Goal: Information Seeking & Learning: Learn about a topic

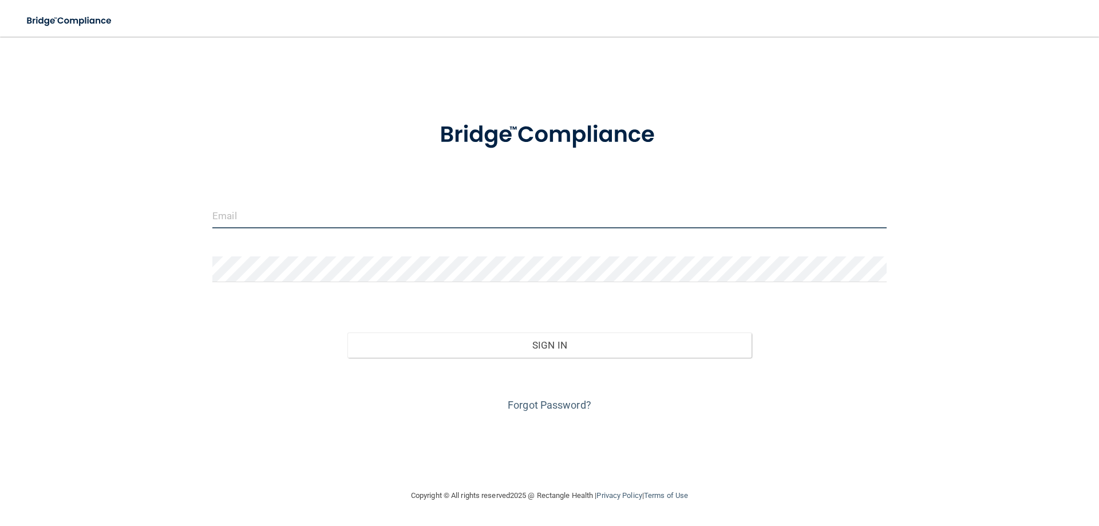
type input "[EMAIL_ADDRESS][DOMAIN_NAME]"
drag, startPoint x: 342, startPoint y: 214, endPoint x: 140, endPoint y: 233, distance: 203.4
click at [142, 233] on div "[EMAIL_ADDRESS][DOMAIN_NAME] Invalid email/password. You don't have permission …" at bounding box center [549, 262] width 1053 height 429
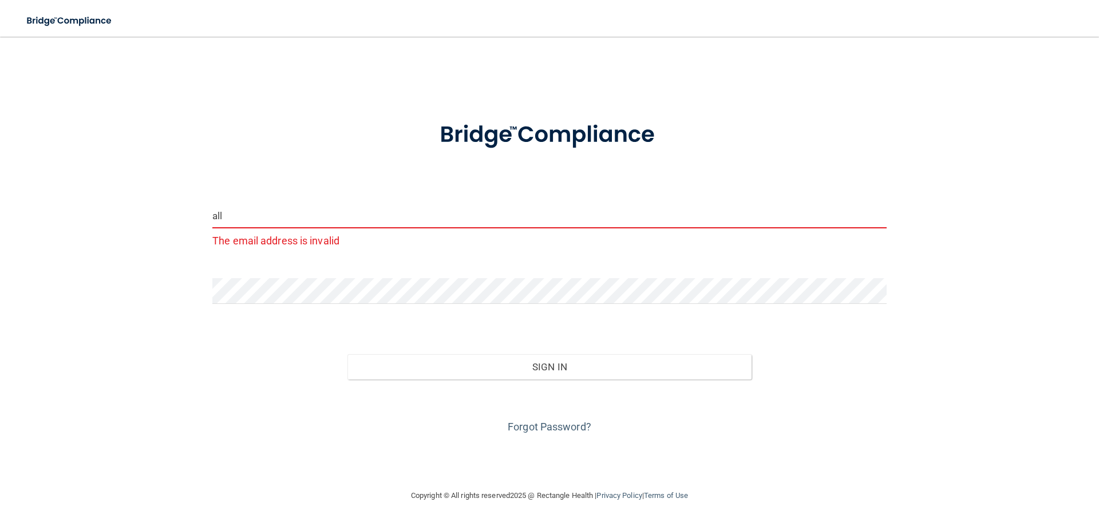
type input "[EMAIL_ADDRESS][DOMAIN_NAME]"
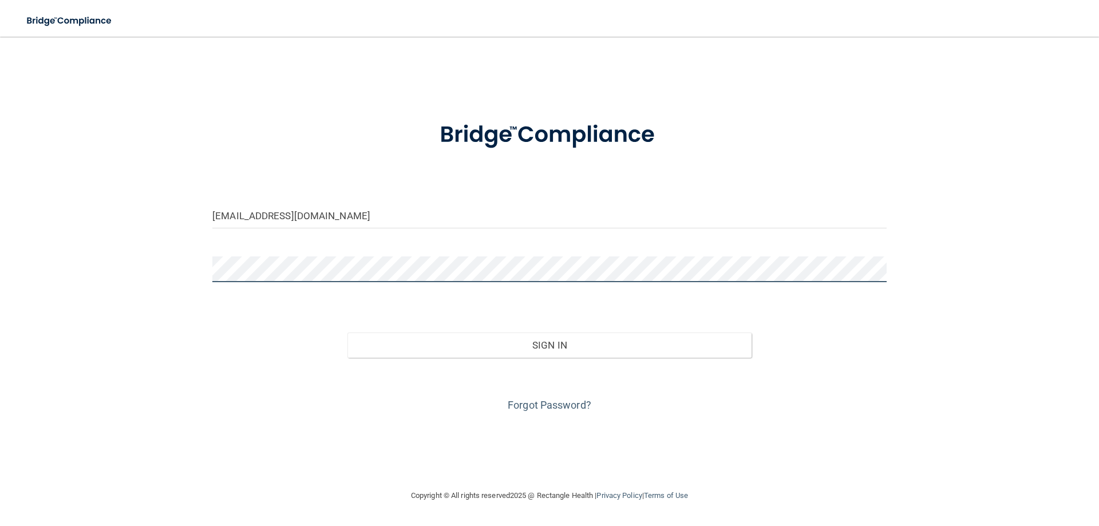
click at [193, 264] on div "[EMAIL_ADDRESS][DOMAIN_NAME] Invalid email/password. You don't have permission …" at bounding box center [549, 262] width 1053 height 429
click at [347, 332] on button "Sign In" at bounding box center [549, 344] width 405 height 25
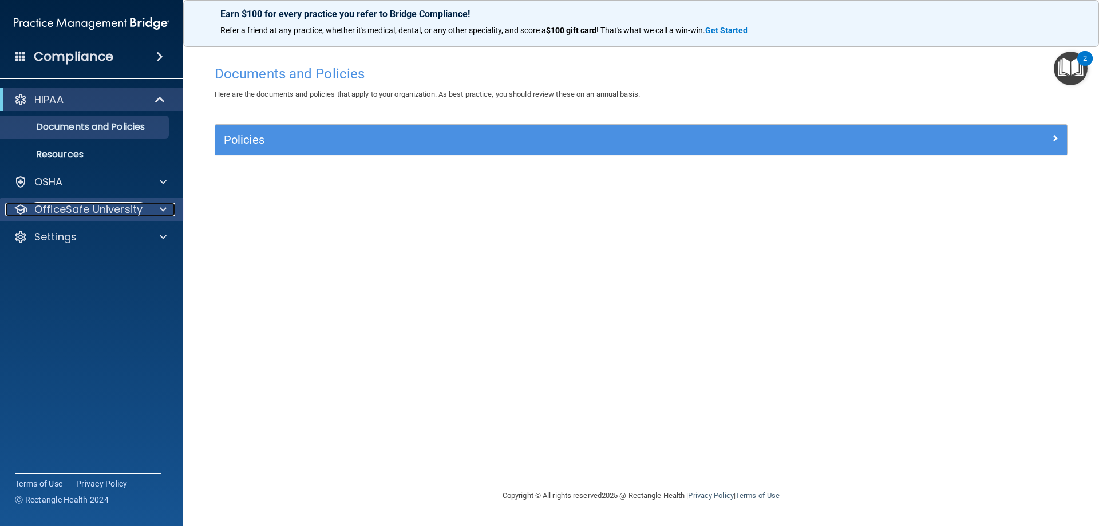
click at [69, 209] on p "OfficeSafe University" at bounding box center [88, 210] width 108 height 14
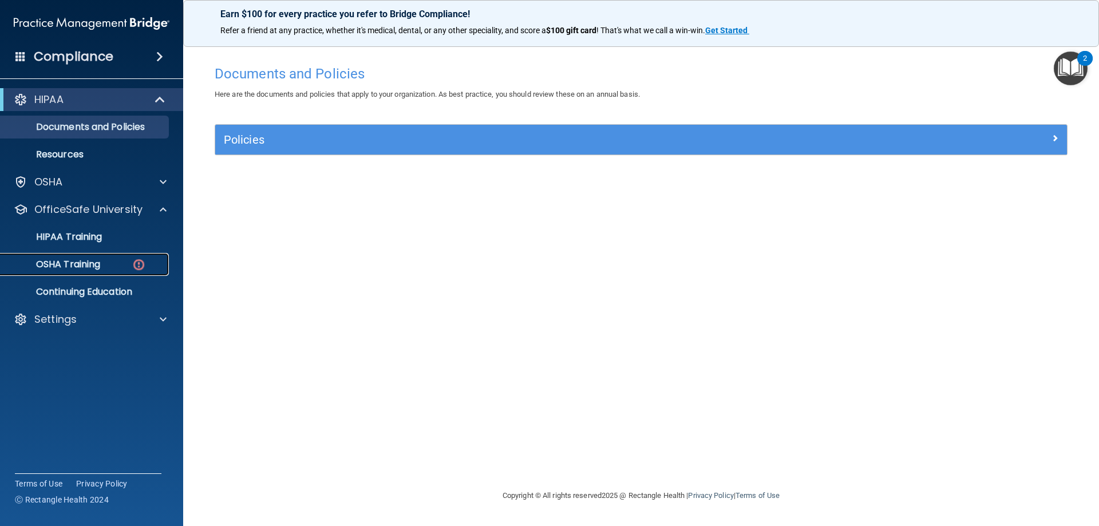
click at [99, 267] on p "OSHA Training" at bounding box center [53, 264] width 93 height 11
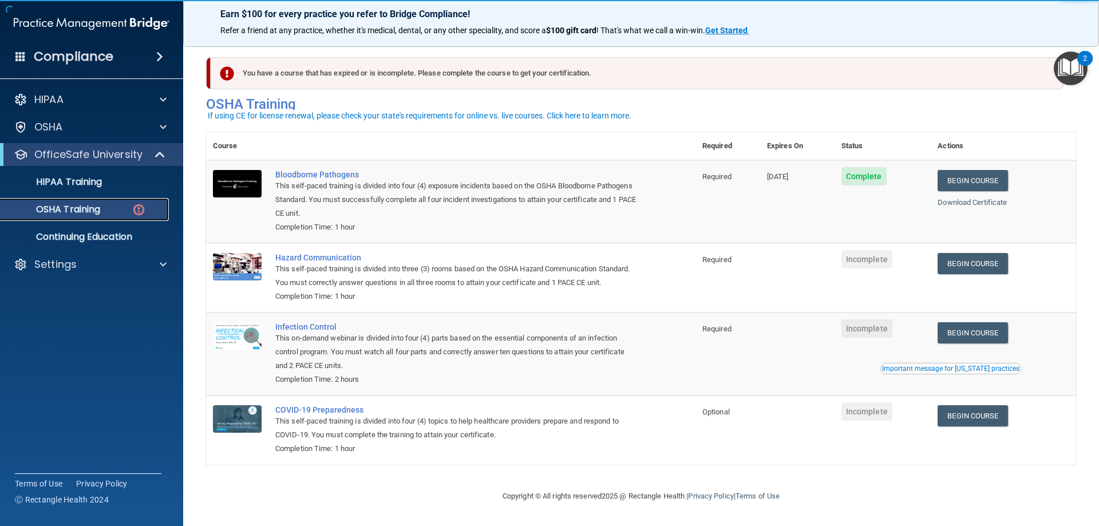
scroll to position [14, 0]
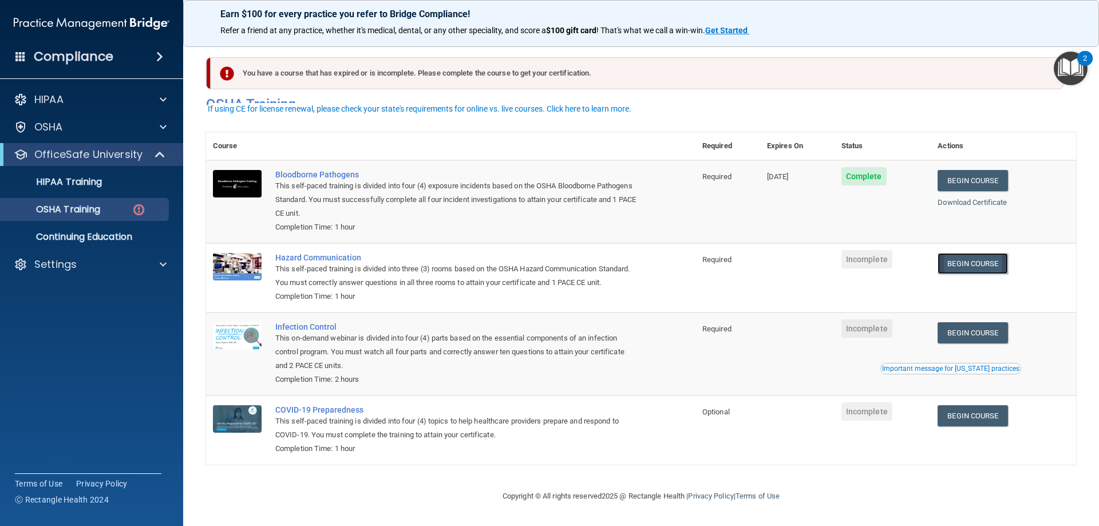
click at [943, 256] on link "Begin Course" at bounding box center [972, 263] width 70 height 21
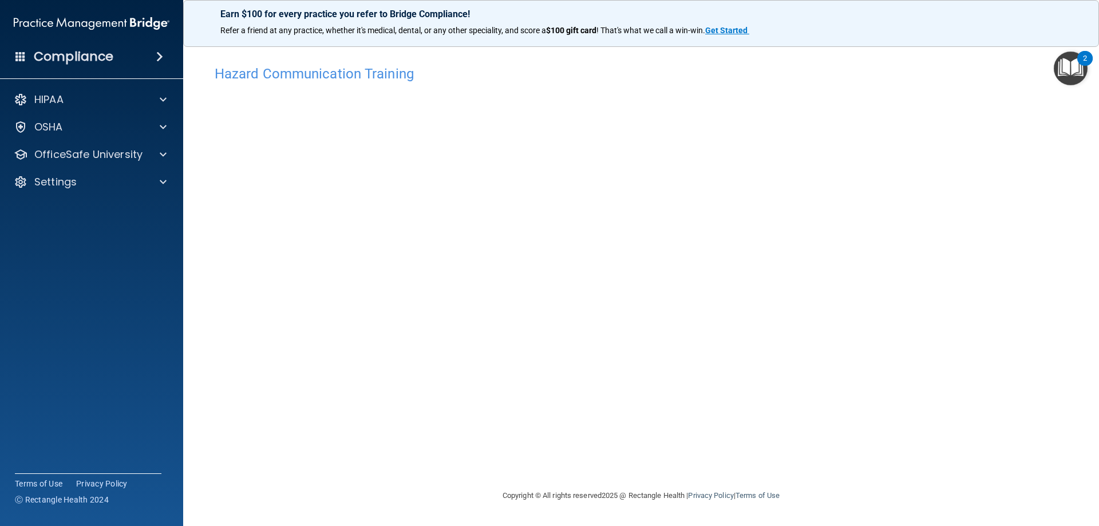
click at [859, 264] on div "Hazard Communication Training This course doesn’t expire until . Are you sure y…" at bounding box center [641, 274] width 870 height 429
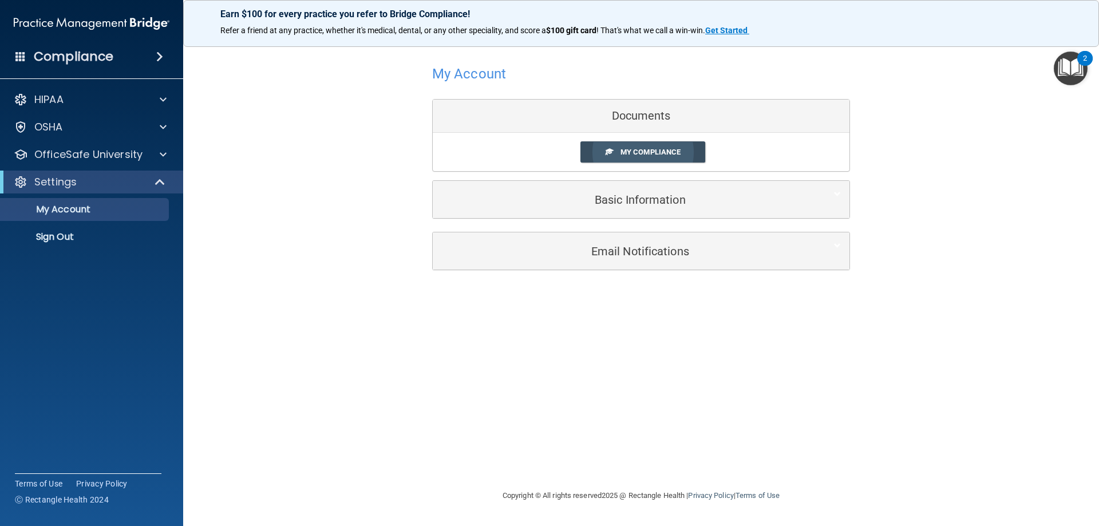
click at [693, 154] on link "My Compliance" at bounding box center [642, 151] width 125 height 21
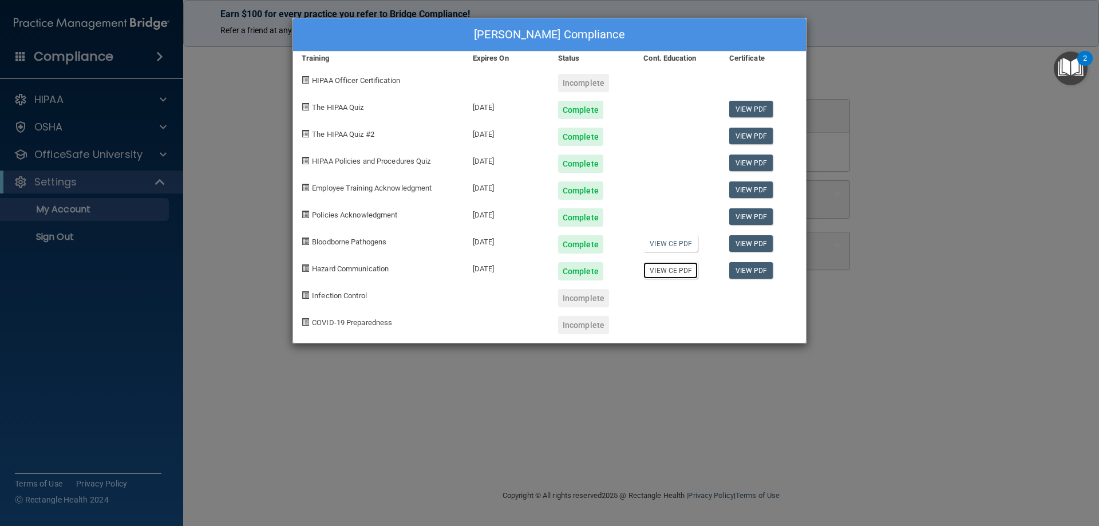
click at [686, 273] on link "View CE PDF" at bounding box center [670, 270] width 54 height 17
click at [125, 195] on div "Allison Byrne's Compliance Training Expires On Status Cont. Education Certifica…" at bounding box center [549, 263] width 1099 height 526
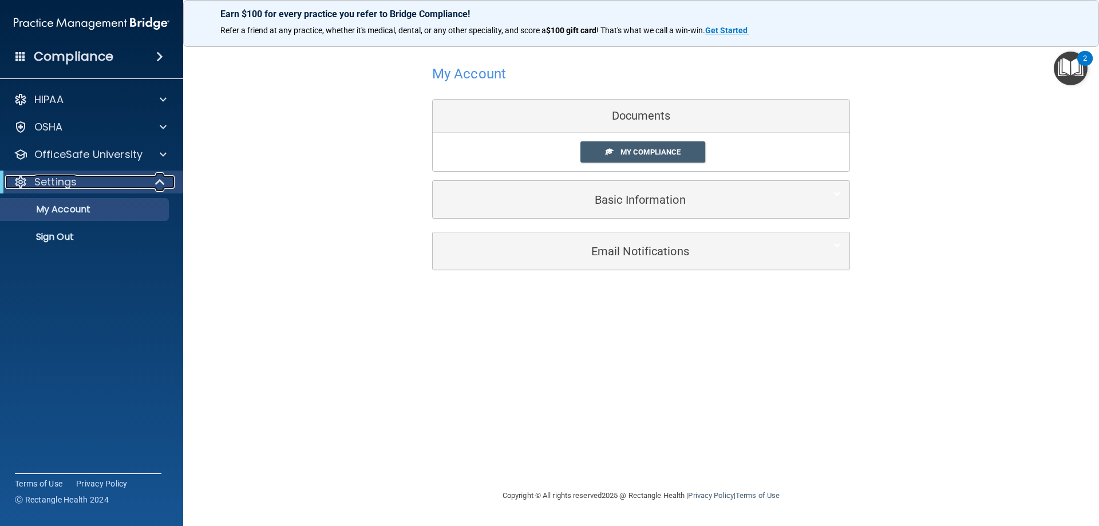
click at [105, 188] on div "Settings" at bounding box center [75, 182] width 141 height 14
click at [104, 188] on div "Settings" at bounding box center [75, 182] width 141 height 14
click at [94, 158] on p "OfficeSafe University" at bounding box center [88, 155] width 108 height 14
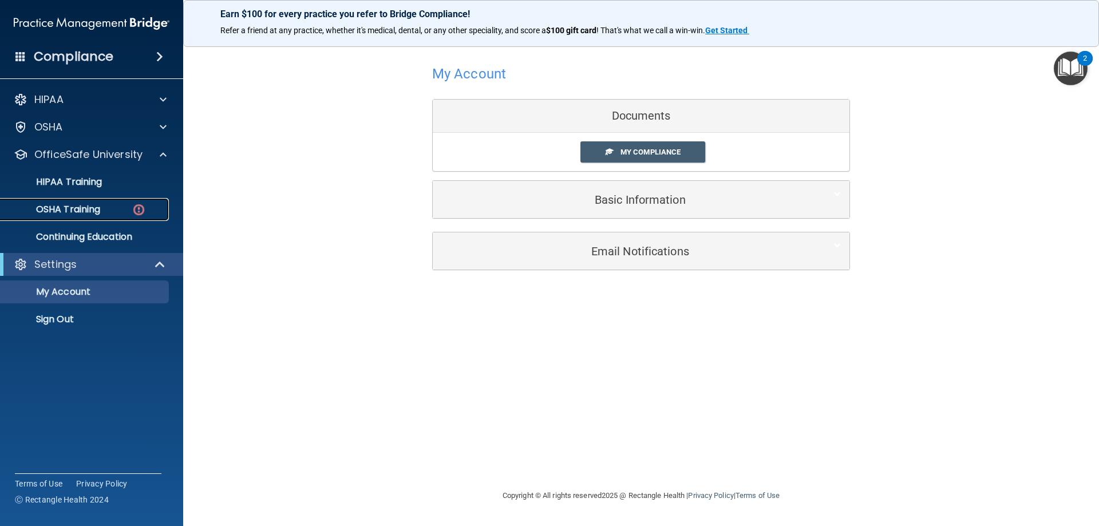
click at [67, 219] on link "OSHA Training" at bounding box center [79, 209] width 180 height 23
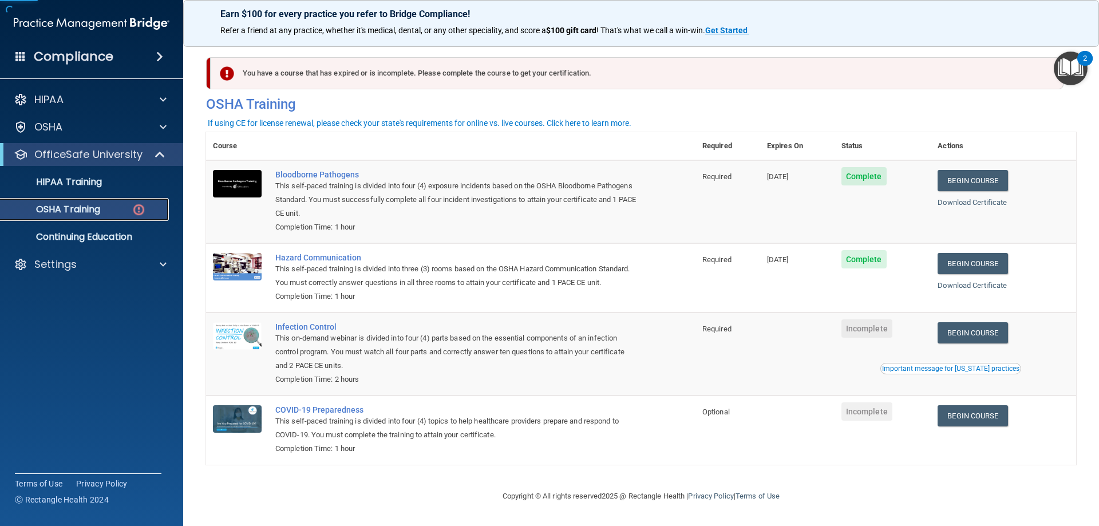
scroll to position [14, 0]
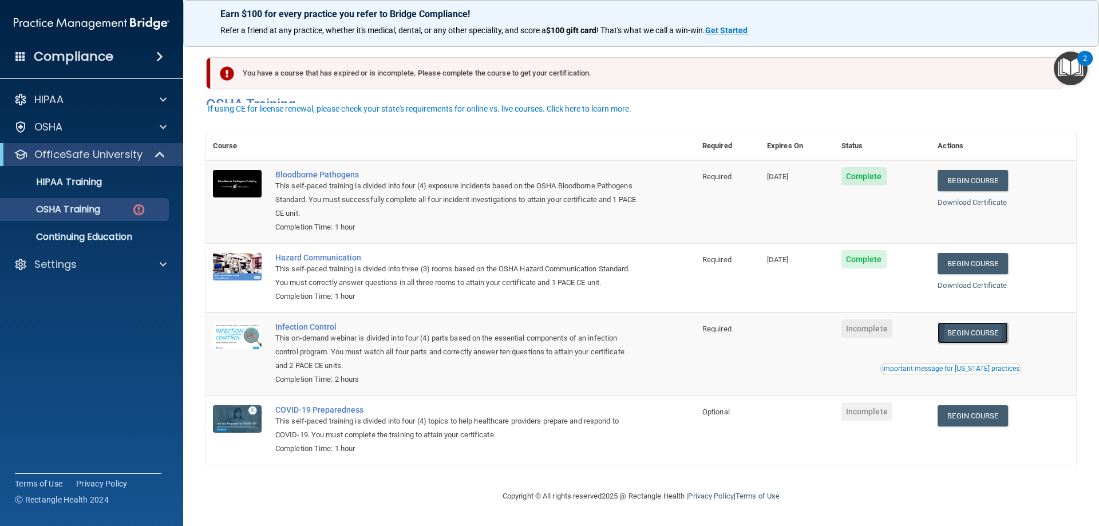
click at [993, 335] on link "Begin Course" at bounding box center [972, 332] width 70 height 21
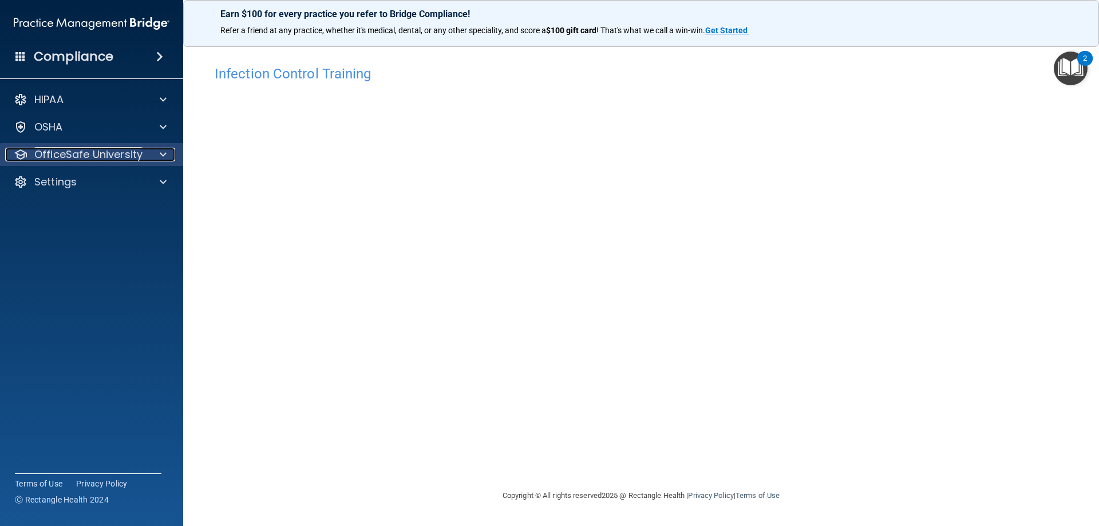
click at [161, 150] on span at bounding box center [163, 155] width 7 height 14
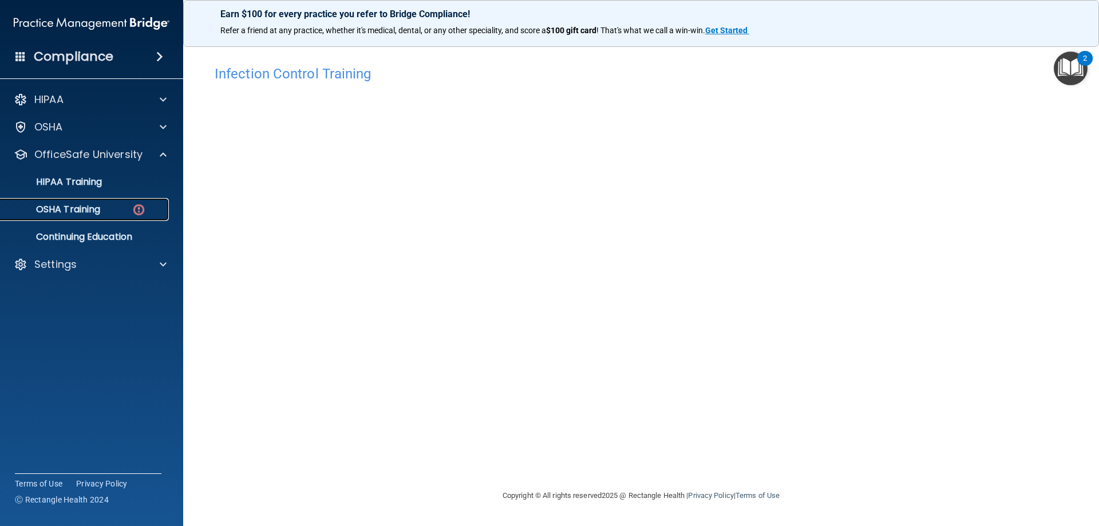
click at [128, 212] on div "OSHA Training" at bounding box center [85, 209] width 156 height 11
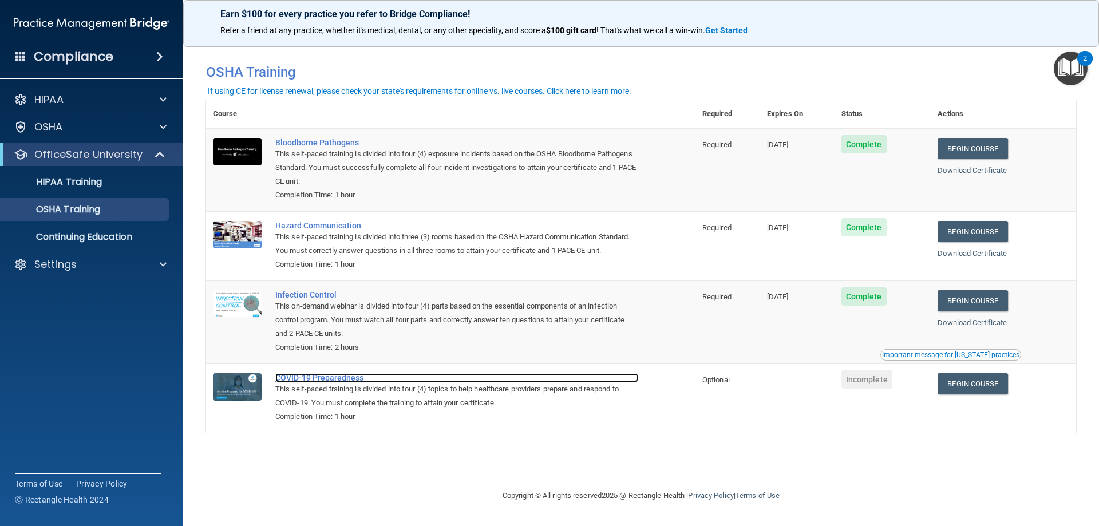
click at [312, 380] on div "COVID-19 Preparedness" at bounding box center [456, 377] width 363 height 9
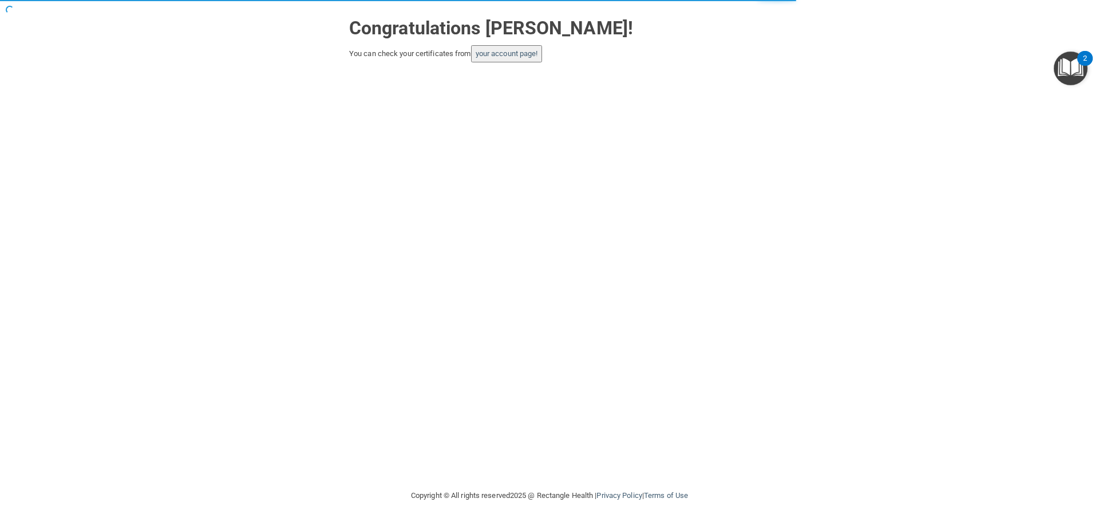
click at [527, 58] on button "your account page!" at bounding box center [507, 53] width 72 height 17
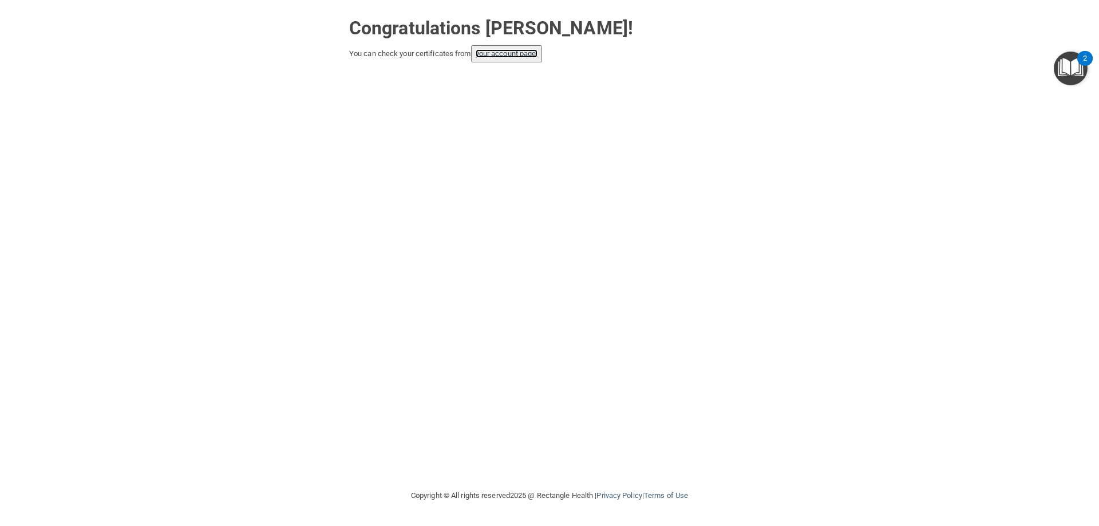
click at [493, 53] on link "your account page!" at bounding box center [506, 53] width 62 height 9
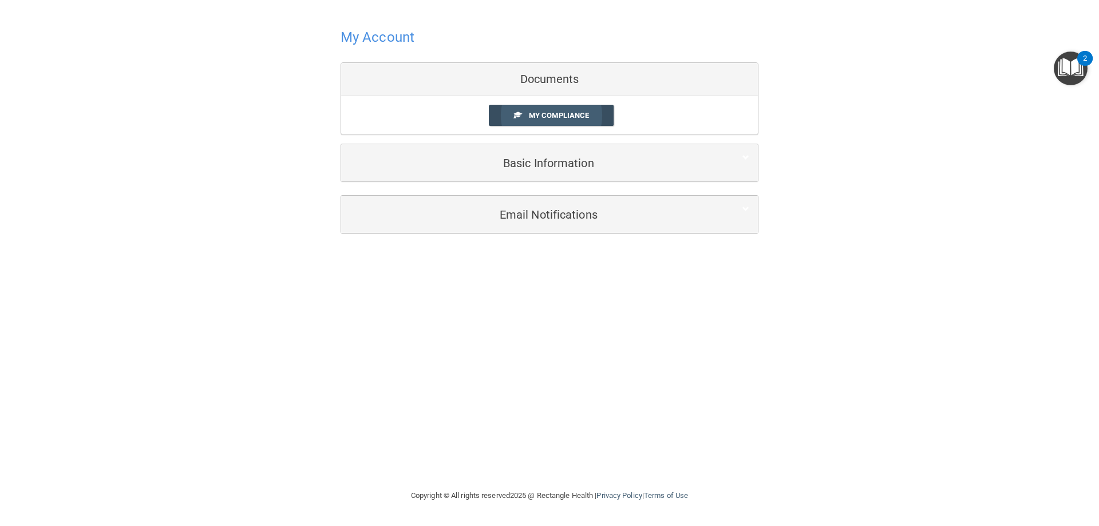
click at [540, 108] on link "My Compliance" at bounding box center [551, 115] width 125 height 21
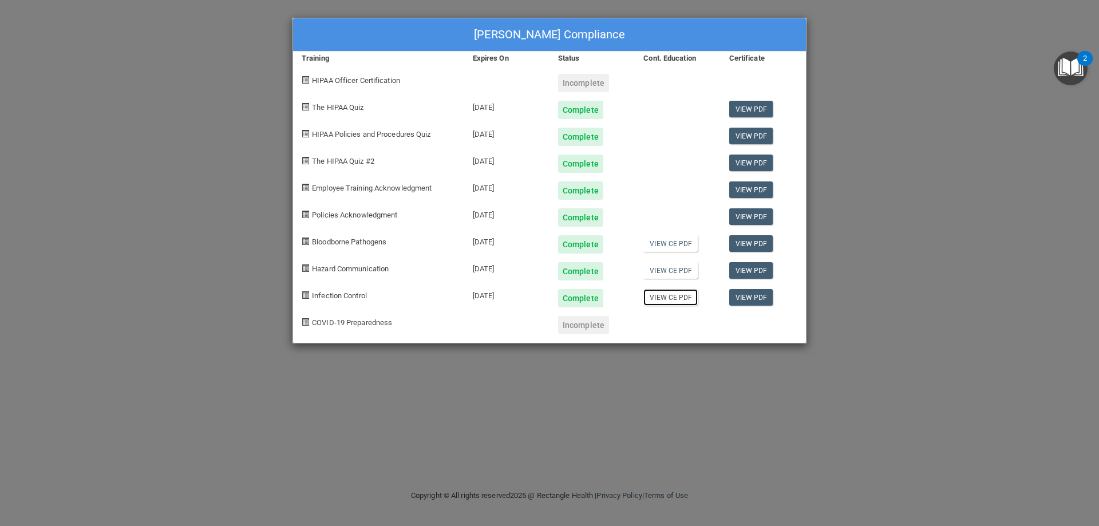
click at [675, 302] on link "View CE PDF" at bounding box center [670, 297] width 54 height 17
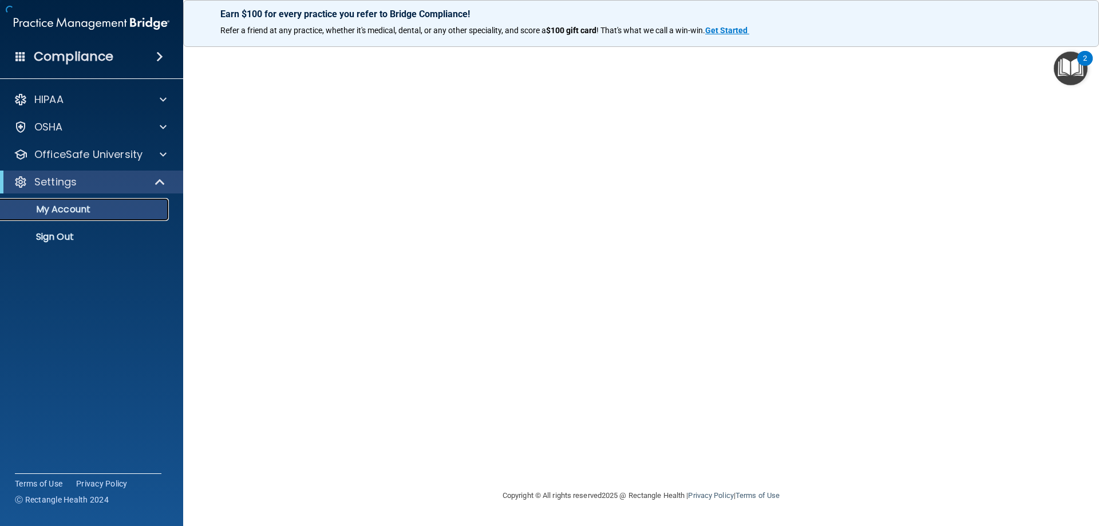
click at [90, 200] on link "My Account" at bounding box center [79, 209] width 180 height 23
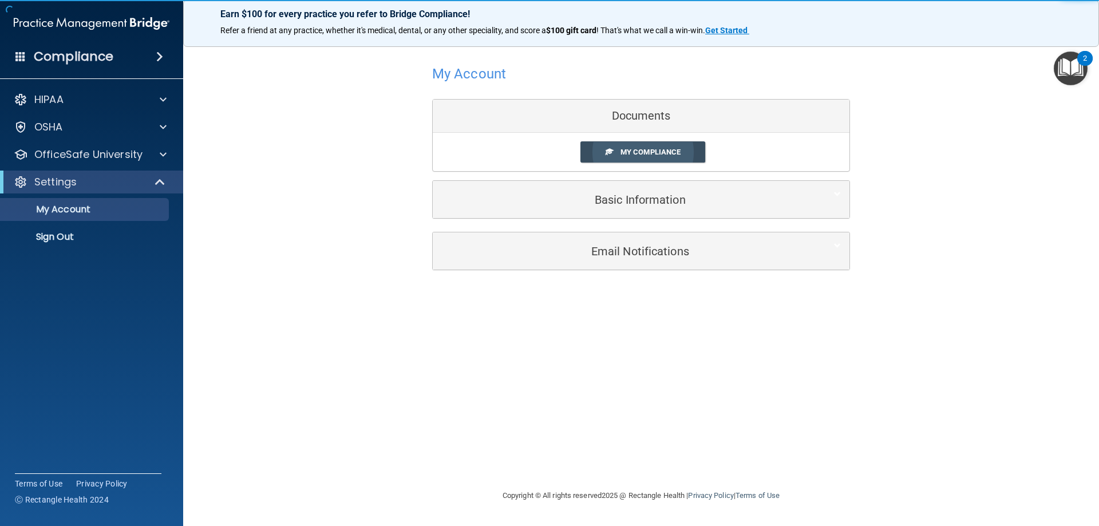
click at [605, 152] on span at bounding box center [608, 151] width 7 height 7
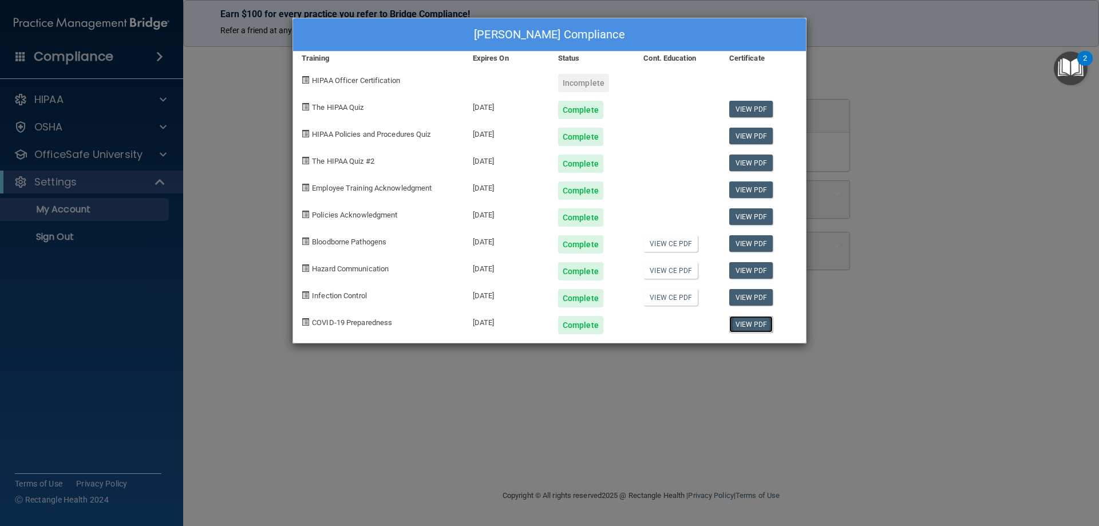
click at [747, 332] on link "View PDF" at bounding box center [751, 324] width 44 height 17
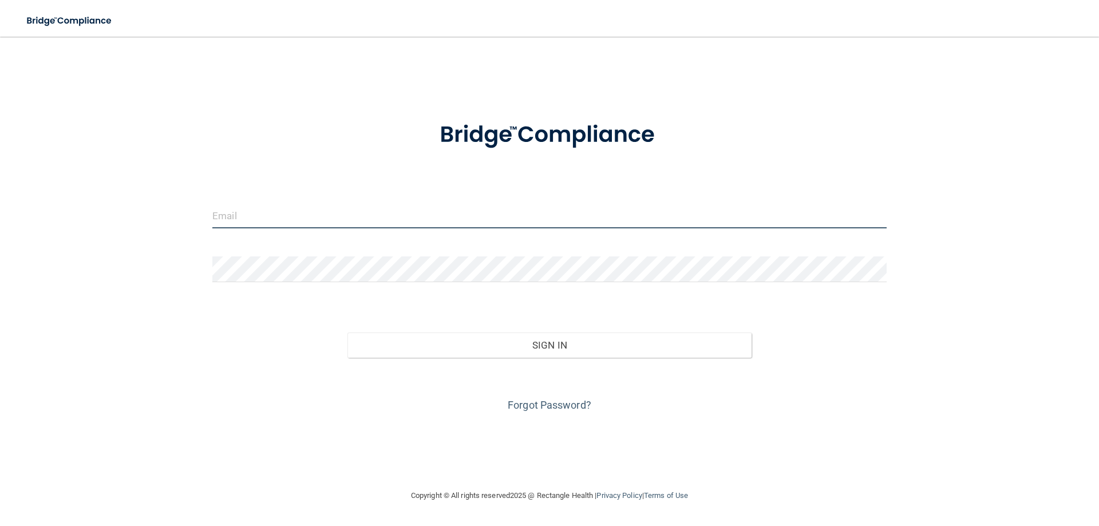
type input "[EMAIL_ADDRESS][DOMAIN_NAME]"
drag, startPoint x: 319, startPoint y: 212, endPoint x: 0, endPoint y: 191, distance: 319.9
click at [0, 191] on main "[EMAIL_ADDRESS][DOMAIN_NAME] Invalid email/password. You don't have permission …" at bounding box center [549, 281] width 1099 height 489
type input "[EMAIL_ADDRESS][DOMAIN_NAME]"
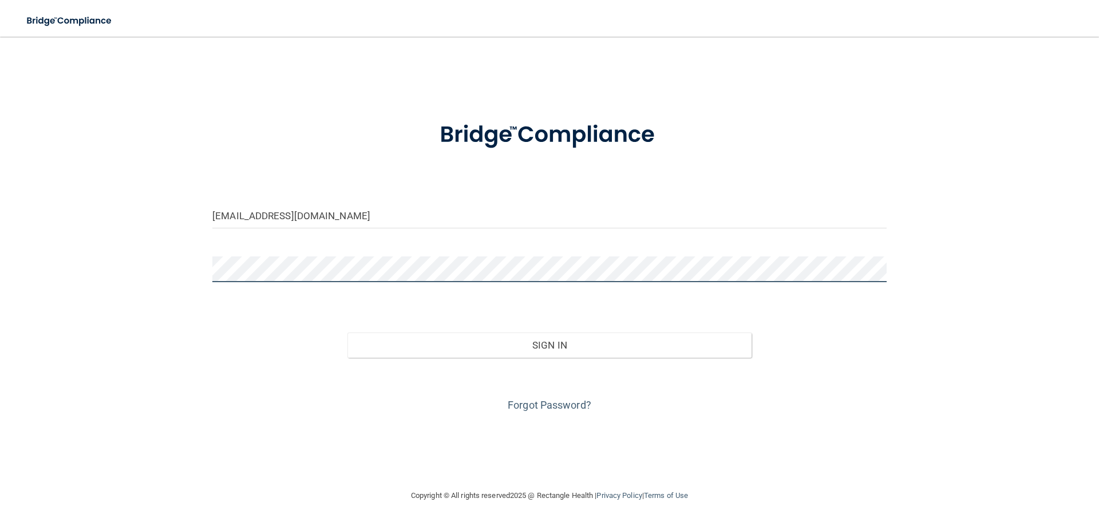
click at [139, 260] on div "[EMAIL_ADDRESS][DOMAIN_NAME] Invalid email/password. You don't have permission …" at bounding box center [549, 262] width 1053 height 429
click at [347, 332] on button "Sign In" at bounding box center [549, 344] width 405 height 25
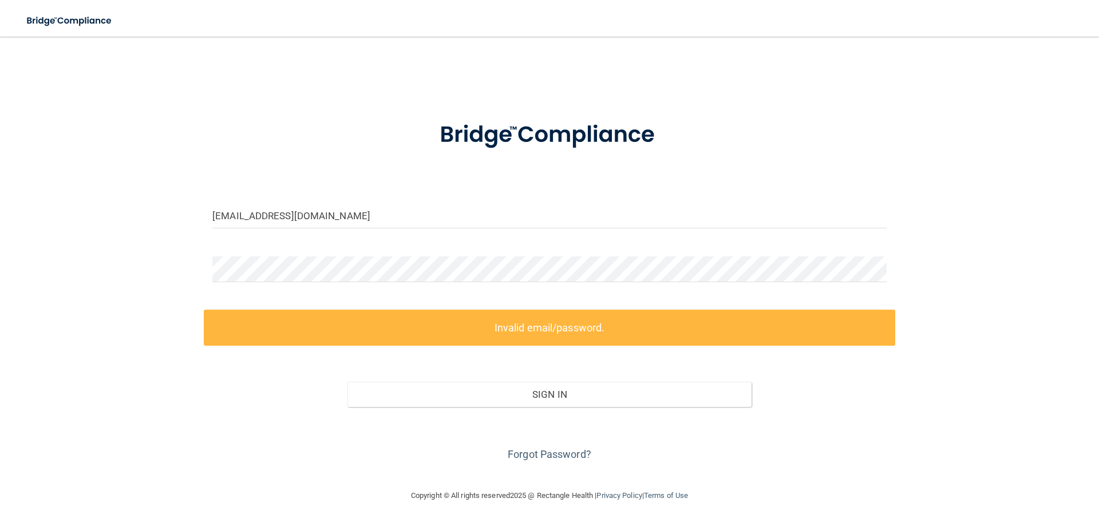
click at [893, 126] on div at bounding box center [549, 135] width 691 height 60
click at [158, 249] on div "[EMAIL_ADDRESS][DOMAIN_NAME] Invalid email/password. You don't have permission …" at bounding box center [549, 262] width 1053 height 429
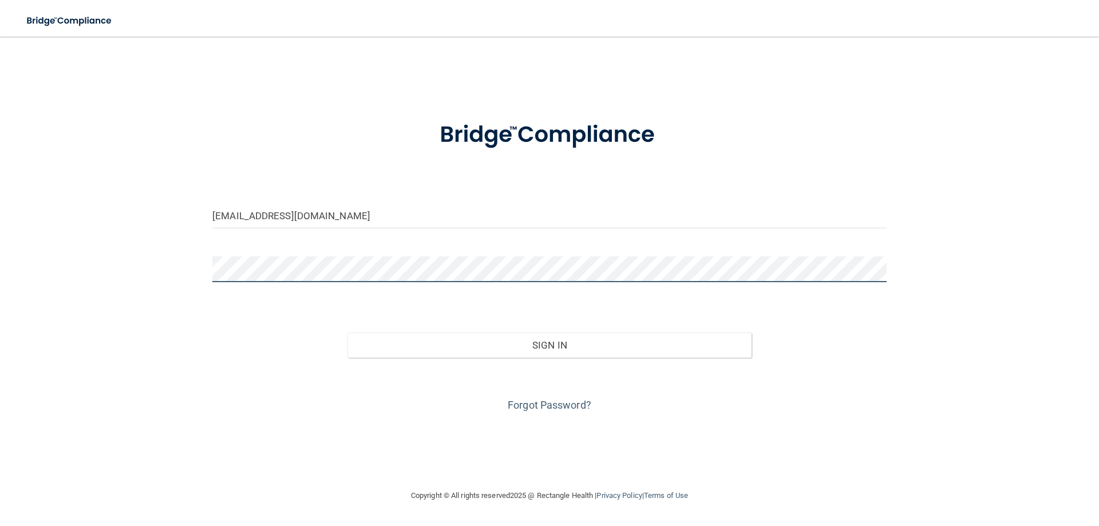
click at [347, 332] on button "Sign In" at bounding box center [549, 344] width 405 height 25
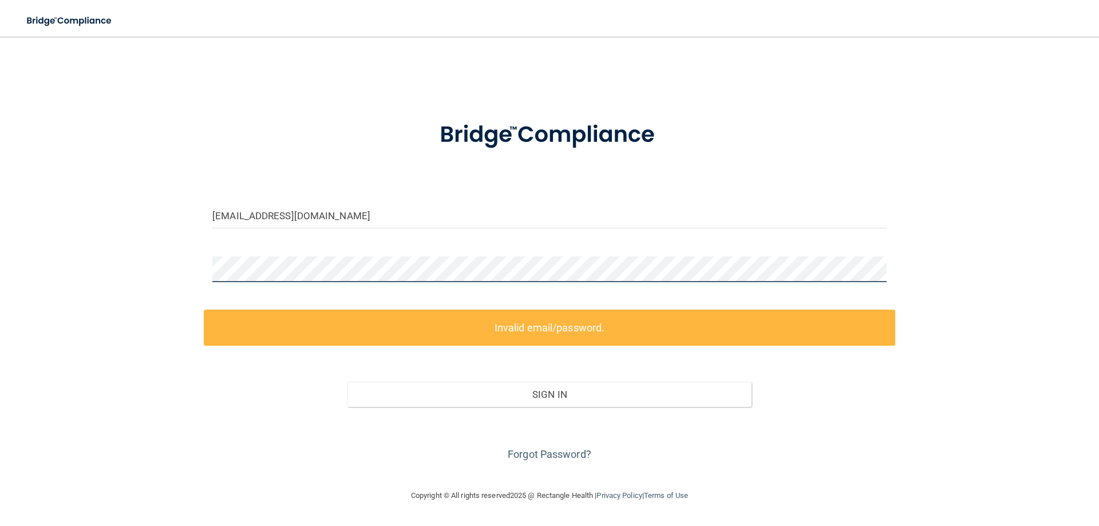
click at [143, 265] on div "[EMAIL_ADDRESS][DOMAIN_NAME] Invalid email/password. You don't have permission …" at bounding box center [549, 262] width 1053 height 429
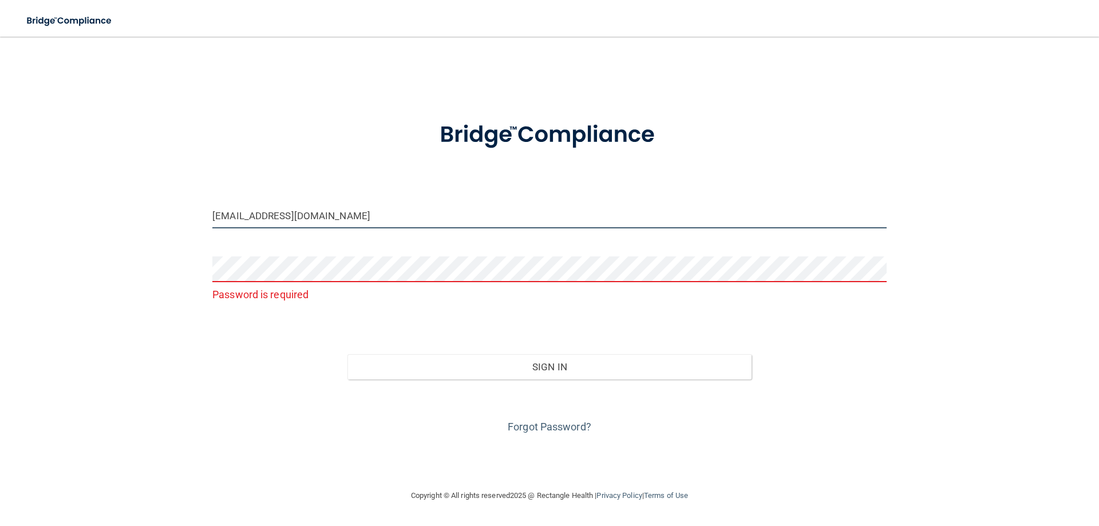
drag, startPoint x: 354, startPoint y: 211, endPoint x: 0, endPoint y: 238, distance: 355.2
click at [0, 238] on main "[EMAIL_ADDRESS][DOMAIN_NAME] Password is required Invalid email/password. You d…" at bounding box center [549, 281] width 1099 height 489
